Goal: Task Accomplishment & Management: Use online tool/utility

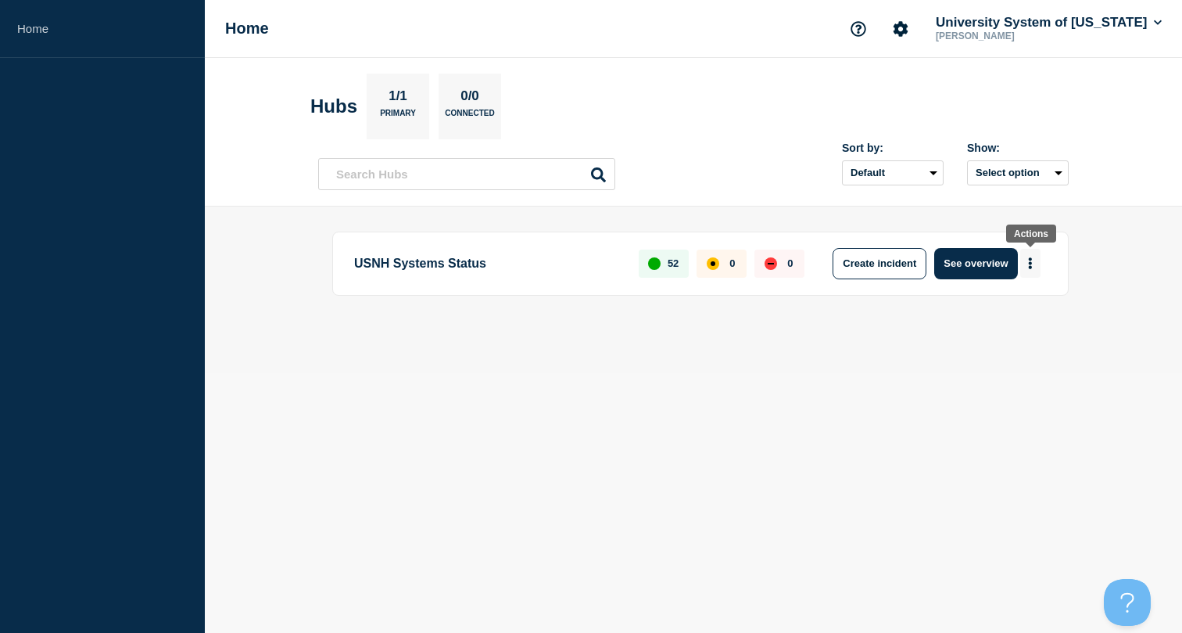
click at [1028, 266] on button "More actions" at bounding box center [1030, 263] width 20 height 29
click at [1009, 310] on button "Create maintenance" at bounding box center [1025, 311] width 106 height 13
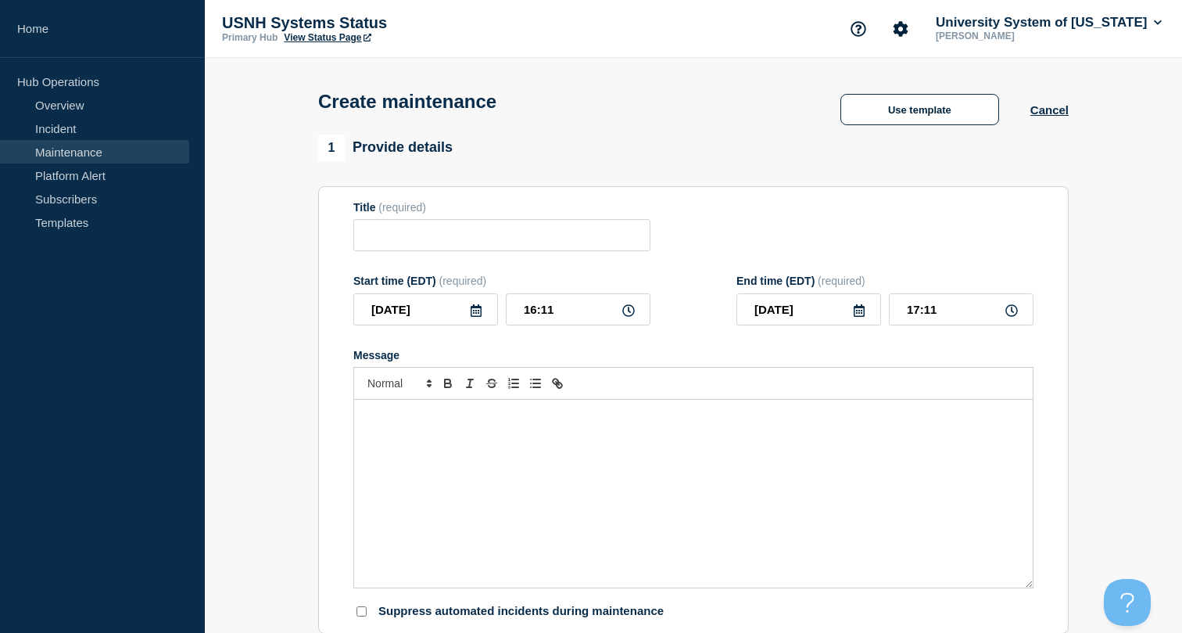
click at [1009, 310] on input "17:11" at bounding box center [961, 309] width 145 height 32
click at [386, 249] on input "Title" at bounding box center [501, 235] width 297 height 32
type input "Planned Maintenance: PSU Banner Student"
click at [476, 317] on icon at bounding box center [476, 310] width 11 height 13
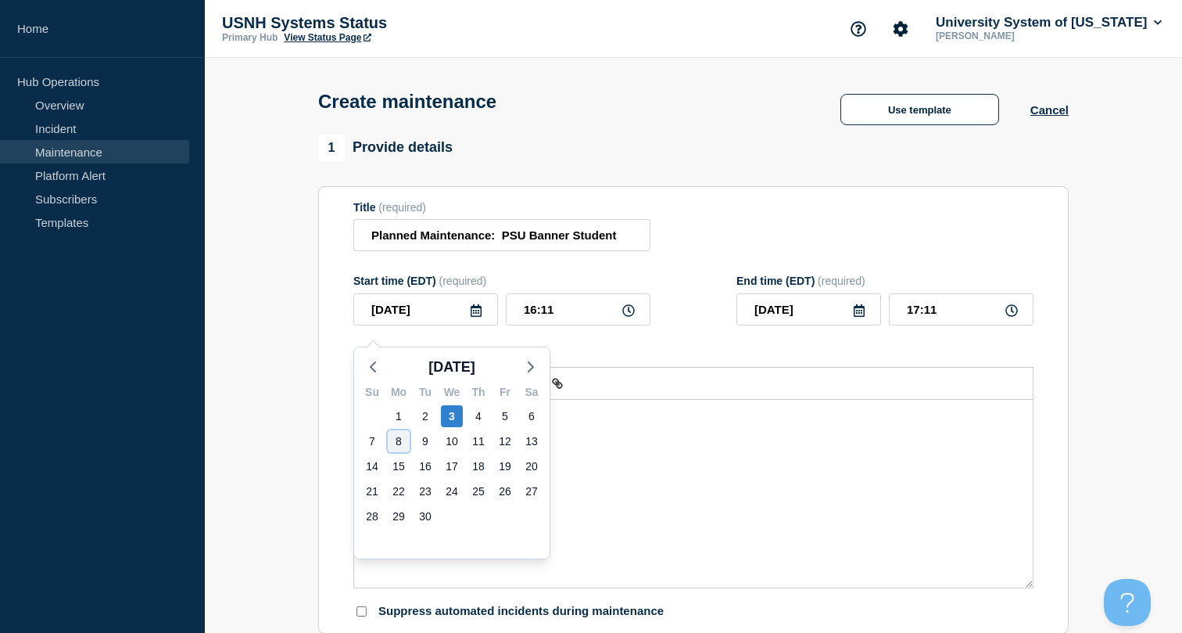
click at [396, 444] on div "8" at bounding box center [399, 441] width 22 height 22
type input "[DATE]"
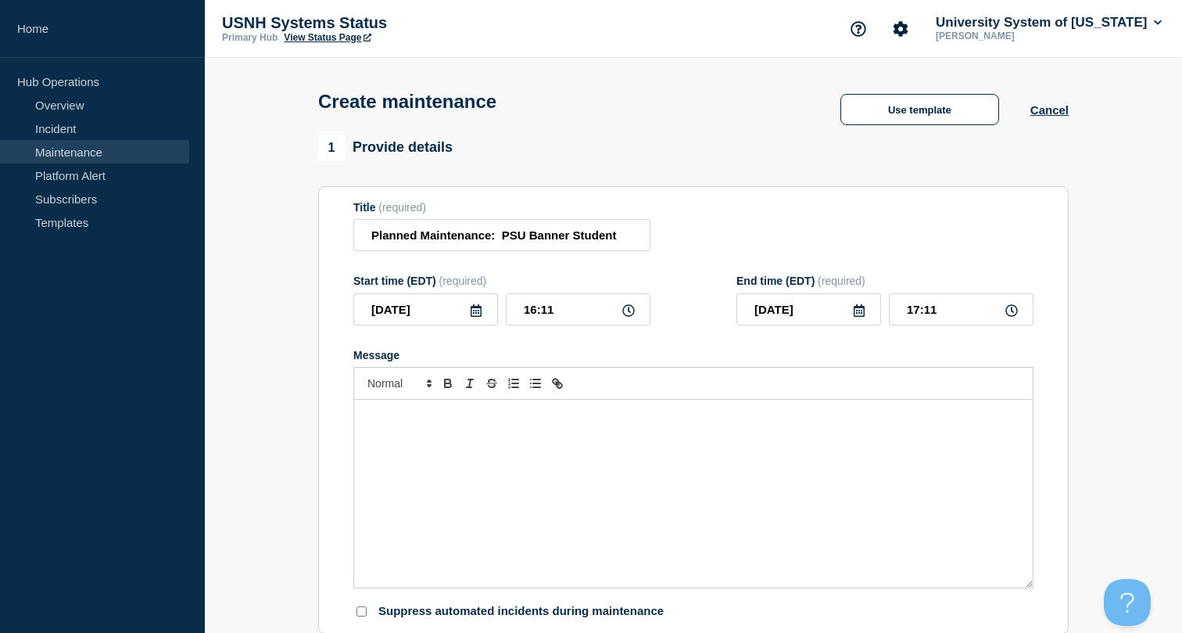
click at [629, 317] on icon at bounding box center [628, 310] width 13 height 13
click at [575, 324] on input "16:11" at bounding box center [578, 309] width 145 height 32
drag, startPoint x: 575, startPoint y: 324, endPoint x: 481, endPoint y: 318, distance: 94.0
click at [482, 318] on div "[DATE] 16:11" at bounding box center [501, 309] width 297 height 32
type input "06:00"
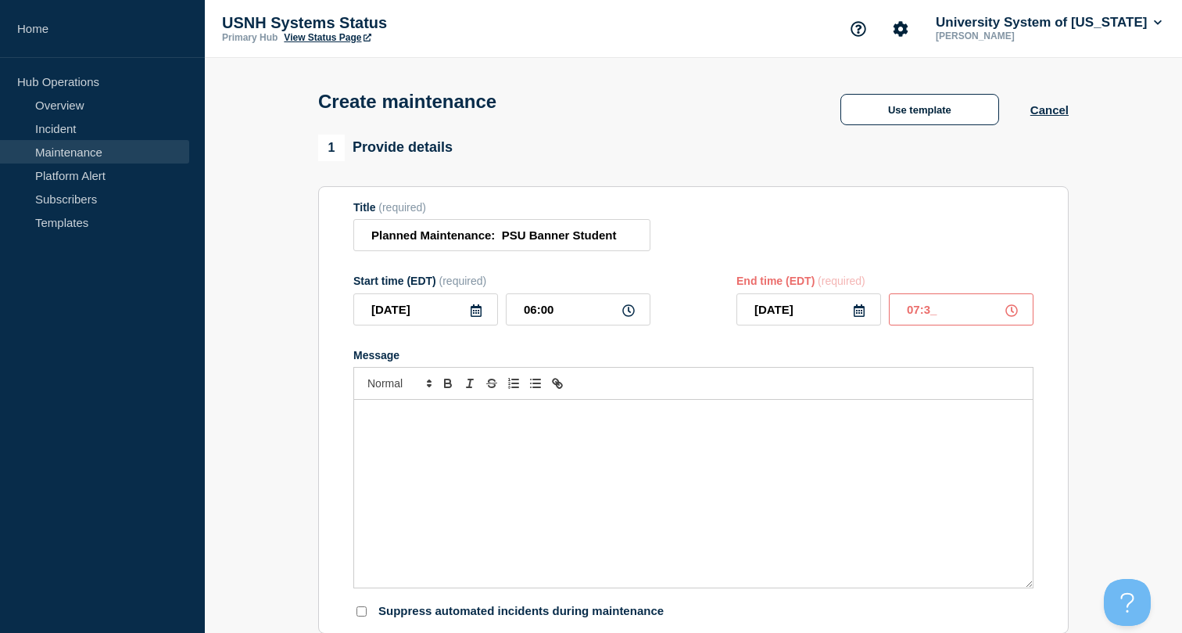
type input "07:30"
click at [425, 444] on div "Message" at bounding box center [693, 494] width 679 height 188
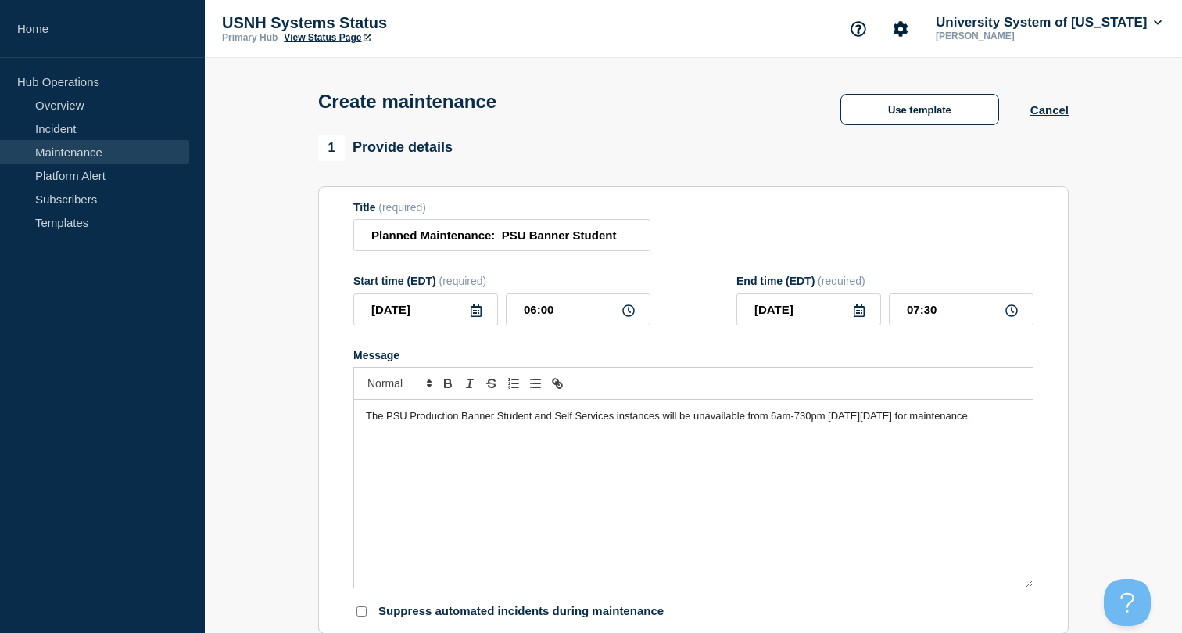
click at [537, 421] on span "The PSU Production Banner Student and Self Services instances will be unavailab…" at bounding box center [668, 416] width 604 height 12
click at [591, 421] on span "The PSU Production Banner Student system and Self Services instances will be un…" at bounding box center [686, 416] width 640 height 12
click at [478, 436] on span "The PSU Production Banner Student system and PSU Banner Self Services instances…" at bounding box center [685, 423] width 638 height 26
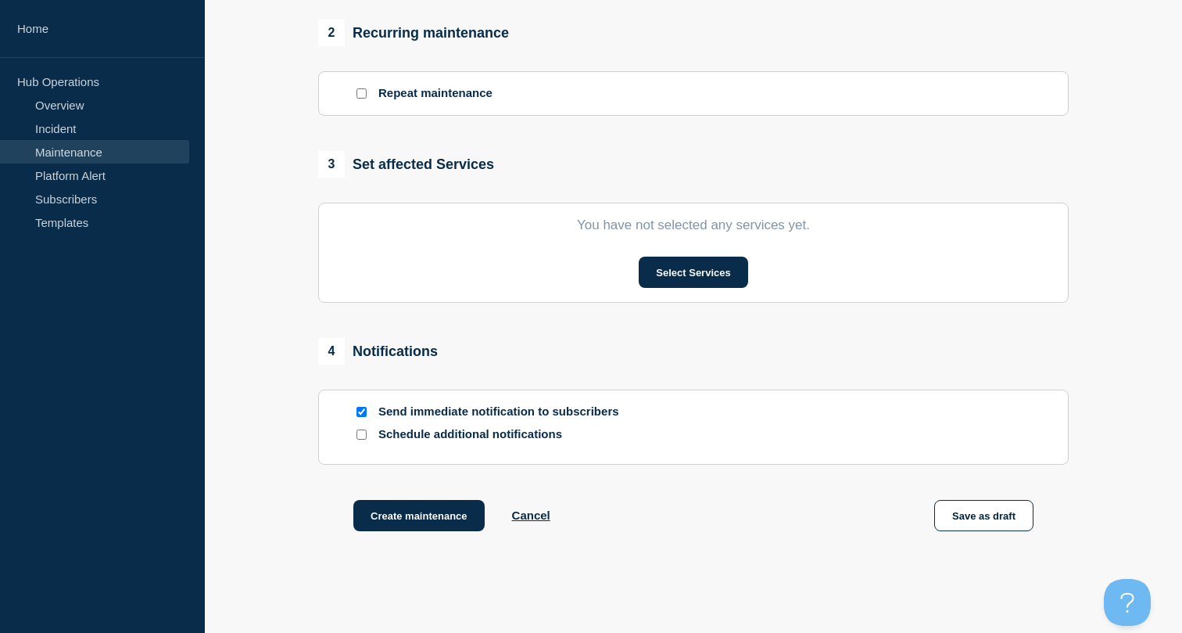
scroll to position [677, 0]
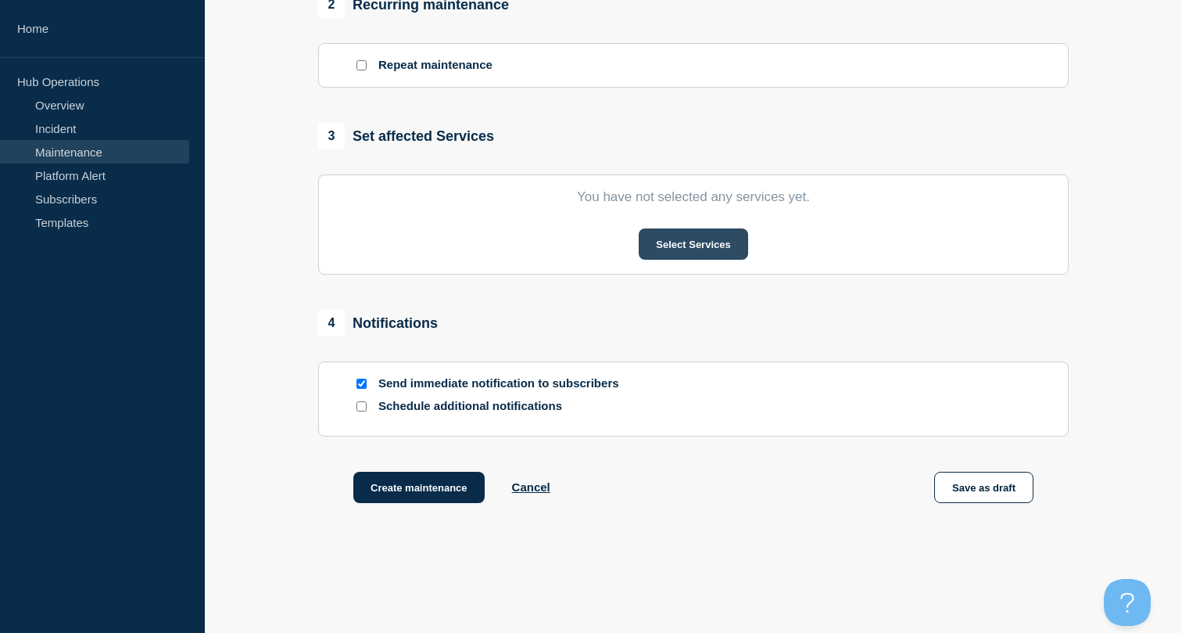
click at [697, 260] on button "Select Services" at bounding box center [693, 243] width 109 height 31
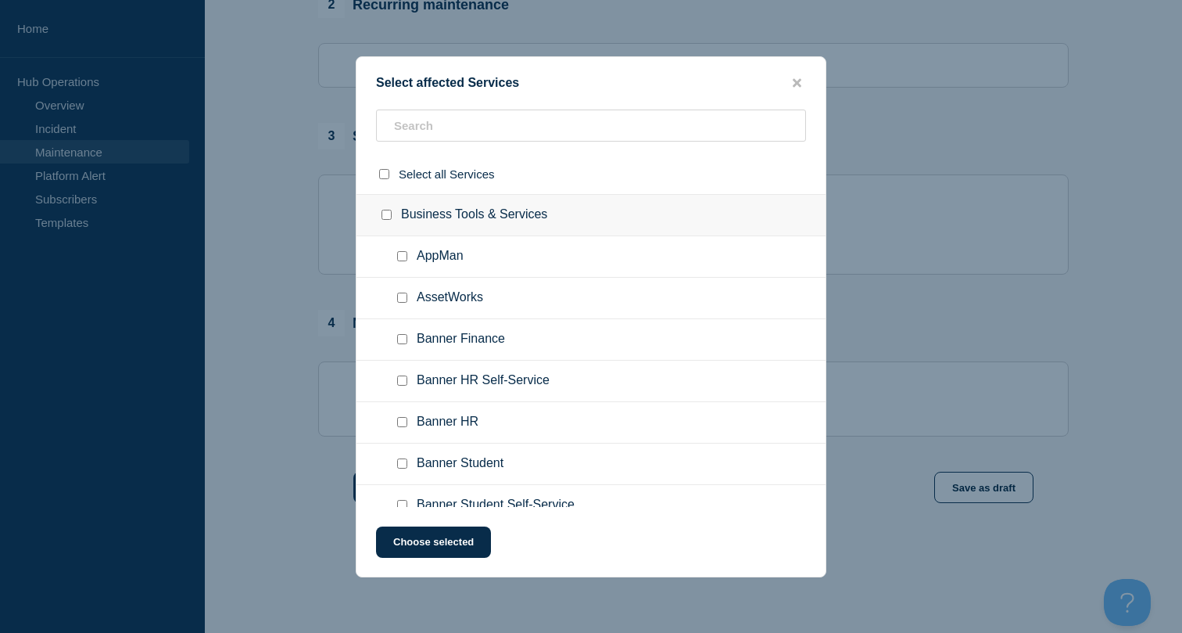
click at [400, 468] on input "Banner Student checkbox" at bounding box center [402, 463] width 10 height 10
checkbox input "true"
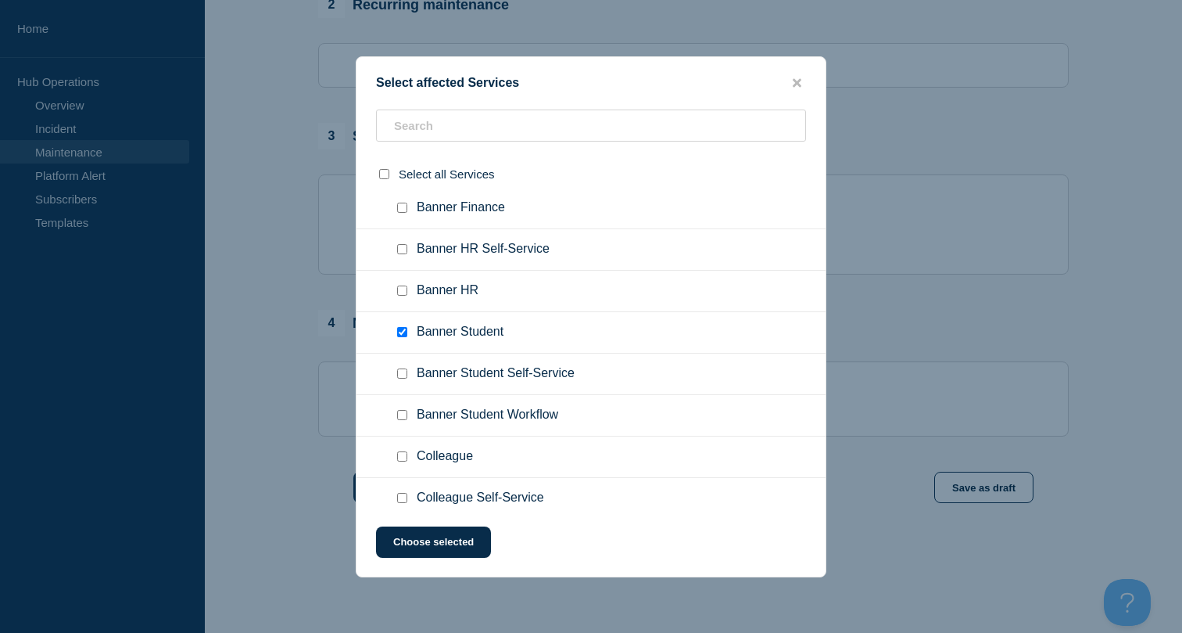
scroll to position [133, 0]
click at [400, 377] on input "Banner Student Self-Service checkbox" at bounding box center [402, 372] width 10 height 10
checkbox input "true"
click at [433, 546] on button "Choose selected" at bounding box center [433, 541] width 115 height 31
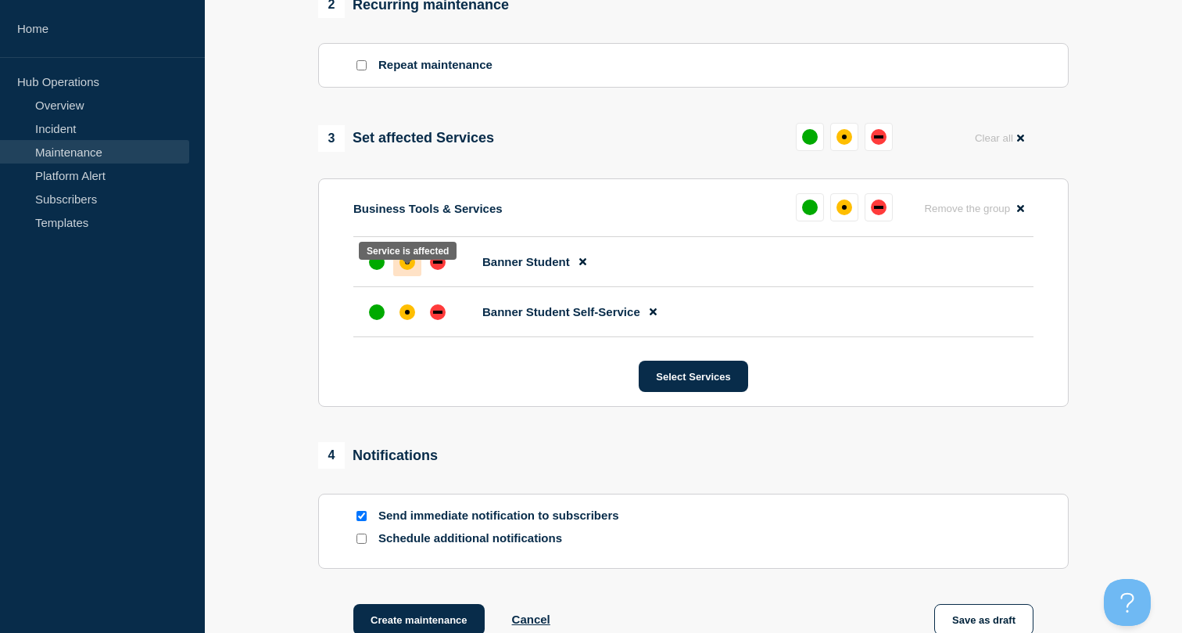
click at [411, 276] on div at bounding box center [407, 262] width 28 height 28
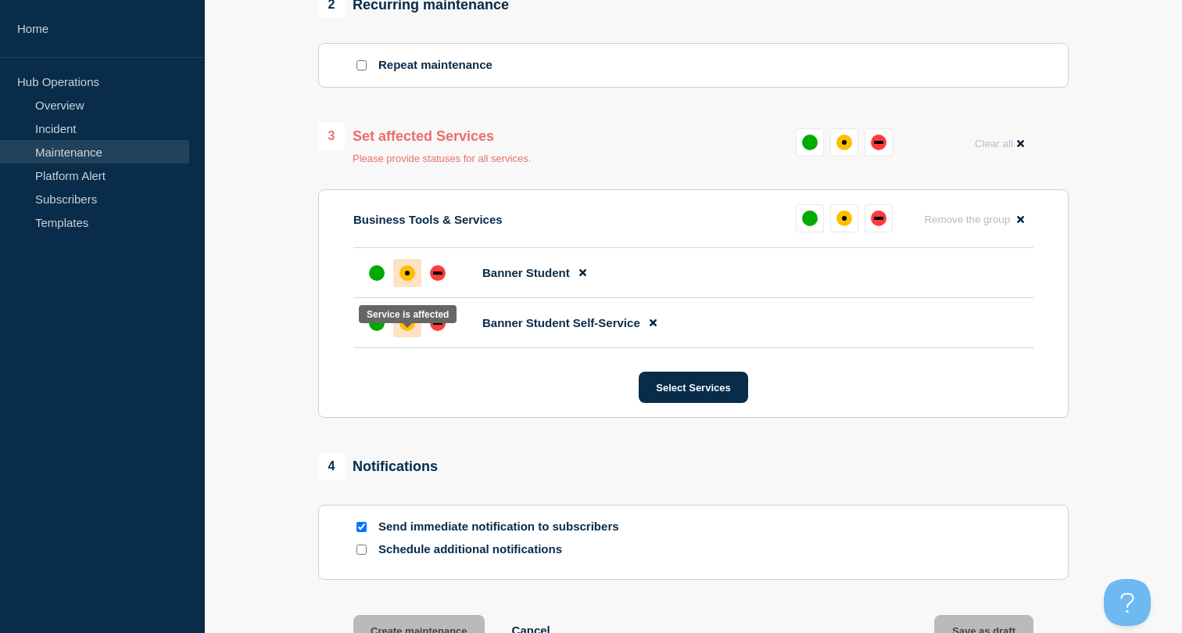
click at [412, 331] on div "affected" at bounding box center [408, 323] width 16 height 16
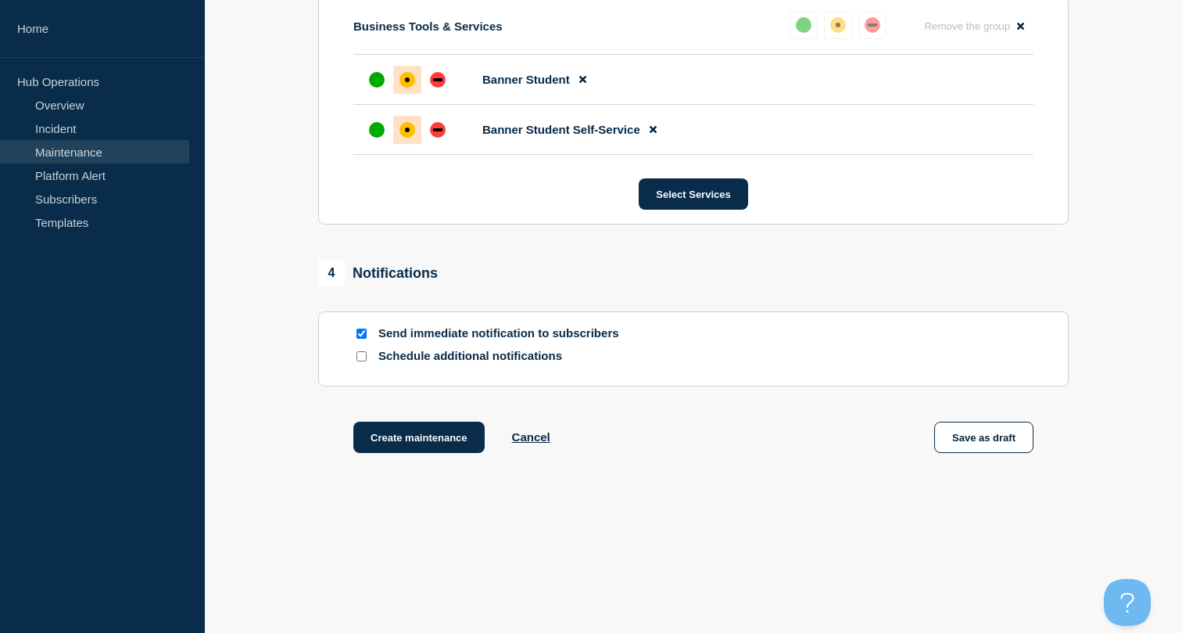
scroll to position [878, 0]
click at [392, 440] on button "Create maintenance" at bounding box center [418, 436] width 131 height 31
